Goal: Use online tool/utility: Utilize a website feature to perform a specific function

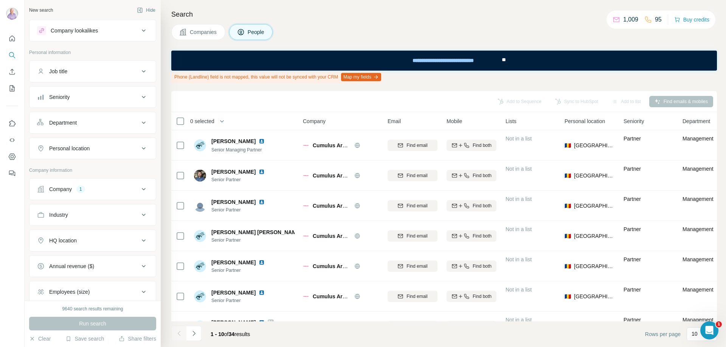
scroll to position [129, 0]
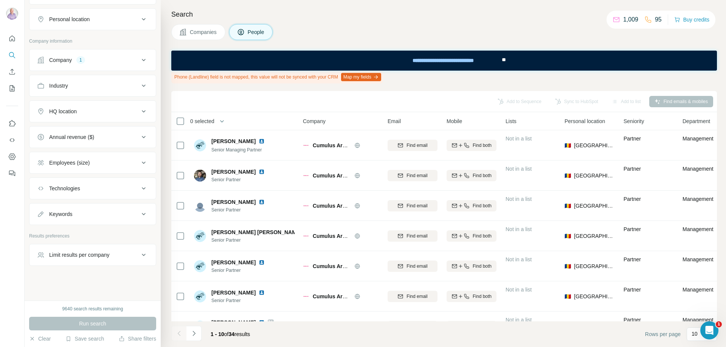
click at [95, 53] on button "Company 1" at bounding box center [92, 60] width 126 height 18
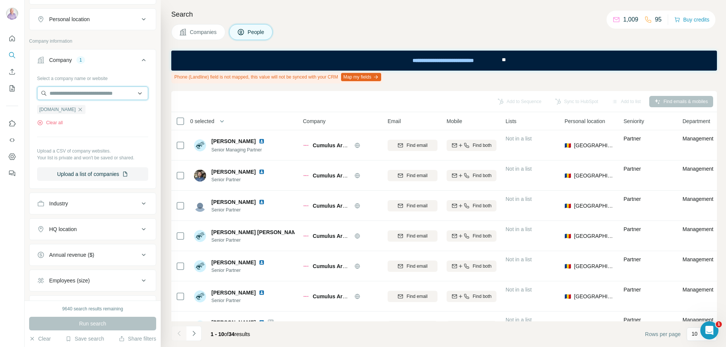
click at [79, 94] on input "text" at bounding box center [92, 94] width 111 height 14
click at [59, 124] on button "Clear all" at bounding box center [50, 122] width 26 height 7
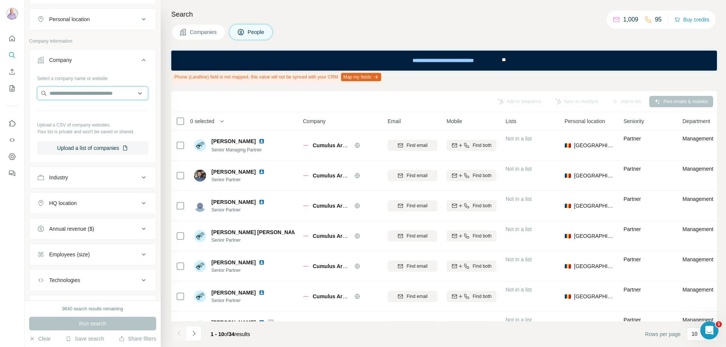
click at [61, 93] on input "text" at bounding box center [92, 94] width 111 height 14
click at [79, 93] on input "**********" at bounding box center [92, 94] width 111 height 14
type input "*"
